Goal: Information Seeking & Learning: Learn about a topic

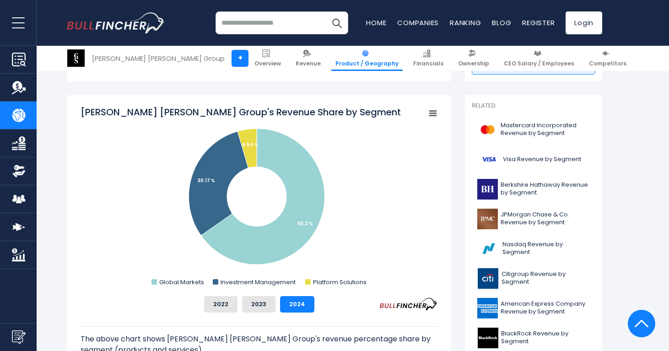
scroll to position [219, 0]
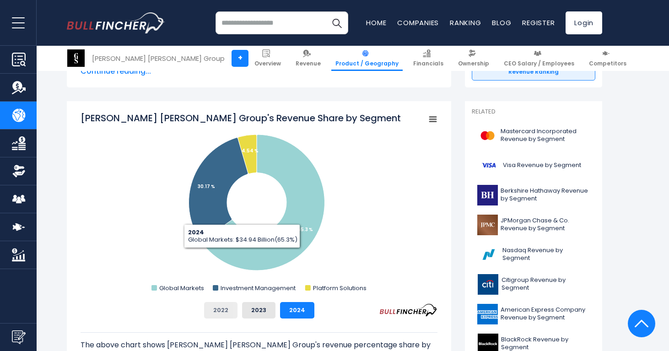
click at [224, 312] on button "2022" at bounding box center [220, 310] width 33 height 16
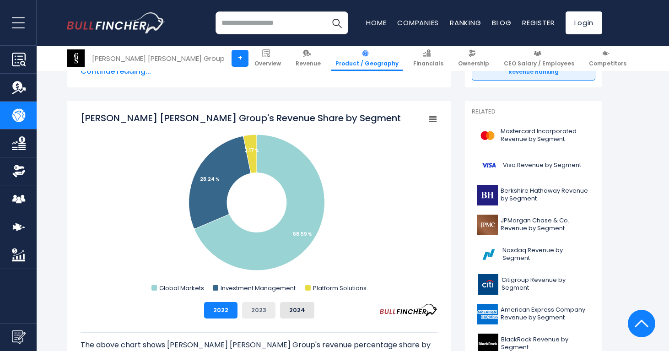
click at [250, 311] on button "2023" at bounding box center [258, 310] width 33 height 16
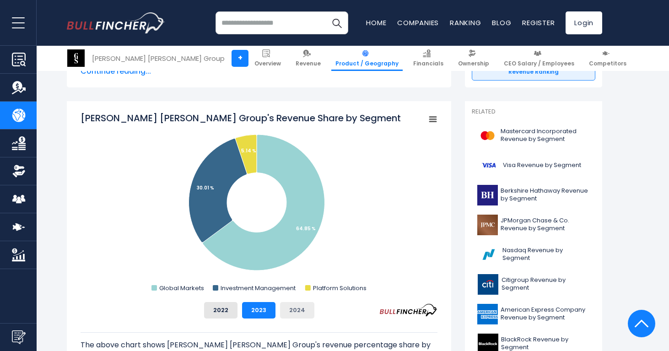
click at [292, 305] on button "2024" at bounding box center [297, 310] width 34 height 16
click at [265, 309] on button "2023" at bounding box center [258, 310] width 33 height 16
click at [234, 312] on button "2022" at bounding box center [220, 310] width 33 height 16
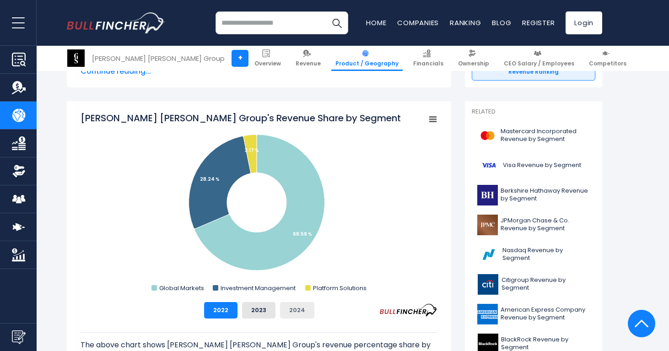
click at [296, 305] on button "2024" at bounding box center [297, 310] width 34 height 16
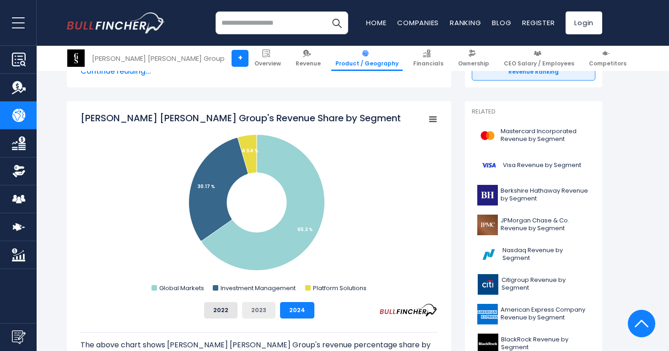
click at [258, 309] on button "2023" at bounding box center [258, 310] width 33 height 16
click at [219, 312] on button "2022" at bounding box center [220, 310] width 33 height 16
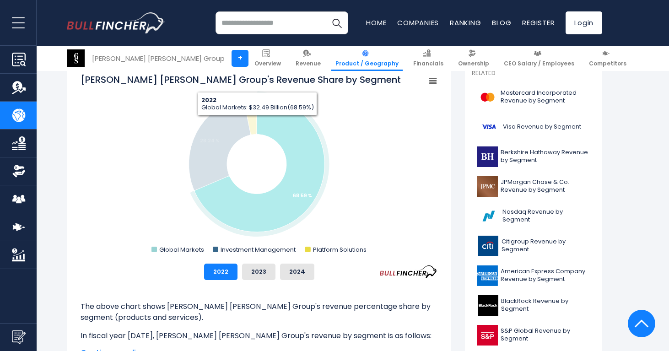
scroll to position [257, 0]
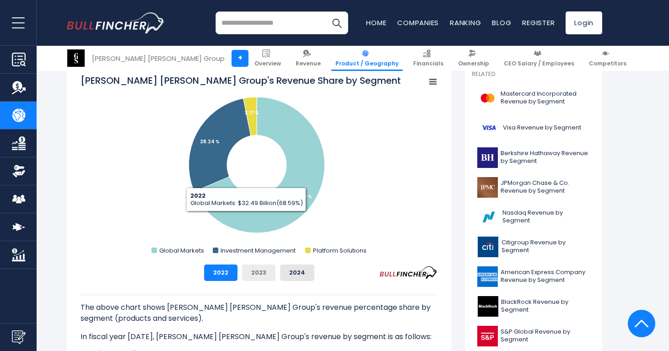
click at [263, 275] on button "2023" at bounding box center [258, 273] width 33 height 16
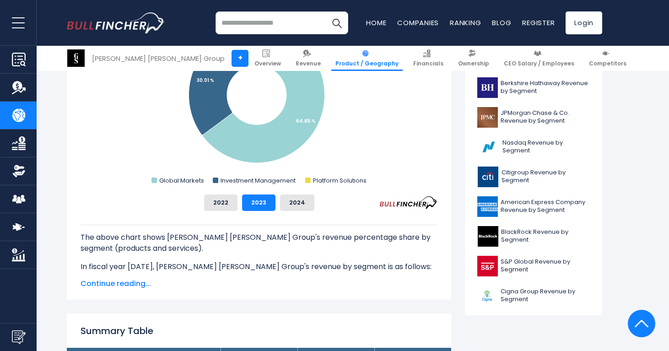
scroll to position [285, 0]
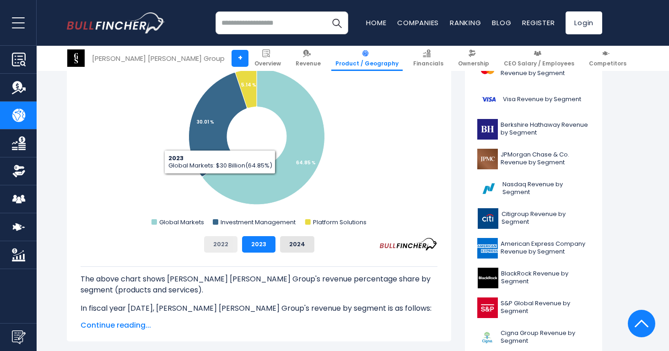
click at [225, 241] on button "2022" at bounding box center [220, 244] width 33 height 16
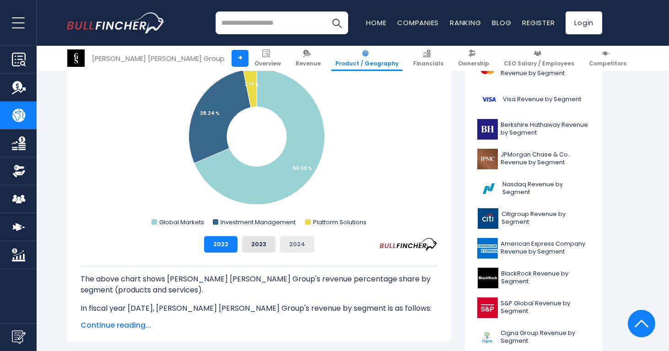
click at [296, 247] on button "2024" at bounding box center [297, 244] width 34 height 16
